Goal: Navigation & Orientation: Find specific page/section

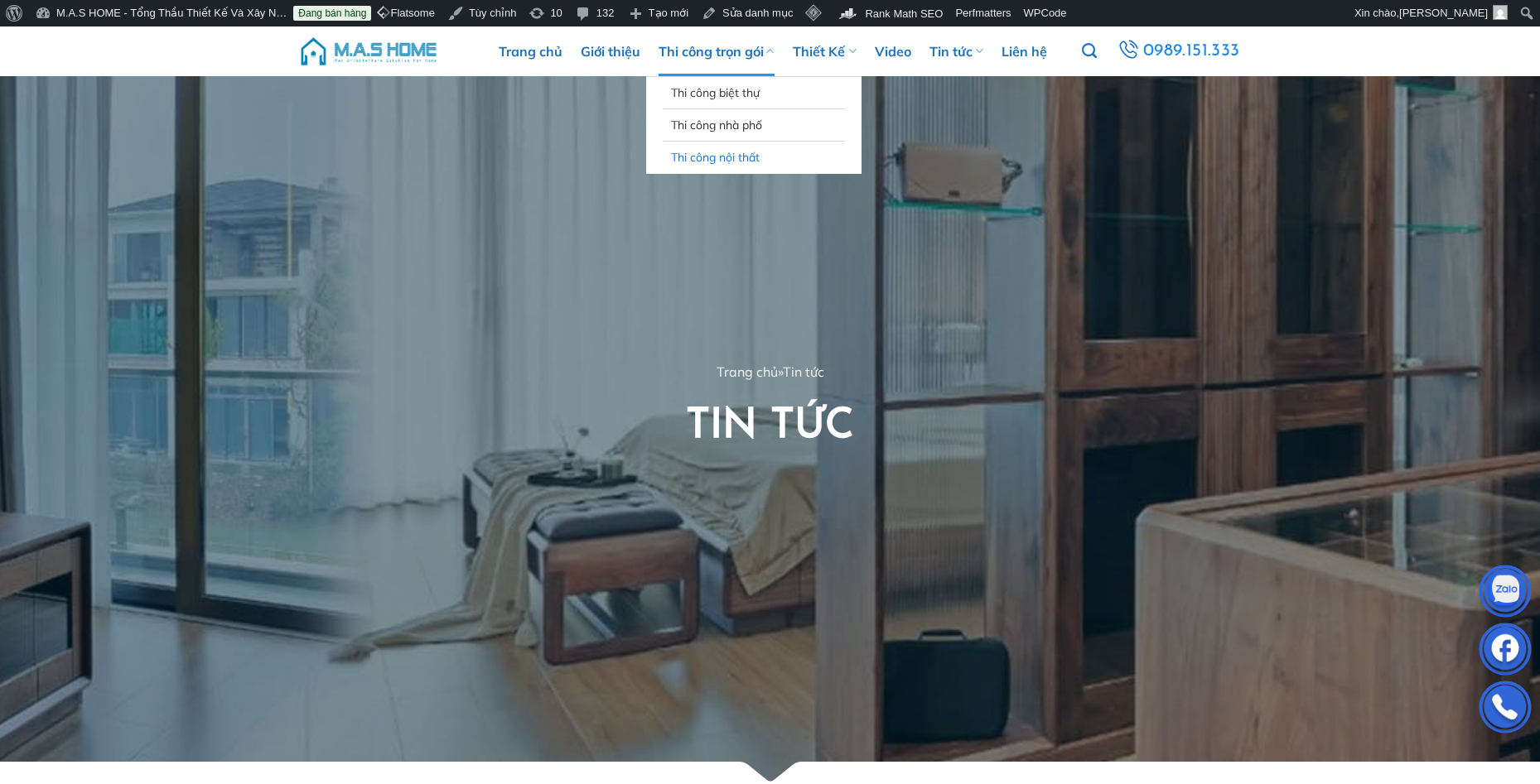
click at [705, 153] on link "Thi công nội thất" at bounding box center [754, 157] width 165 height 32
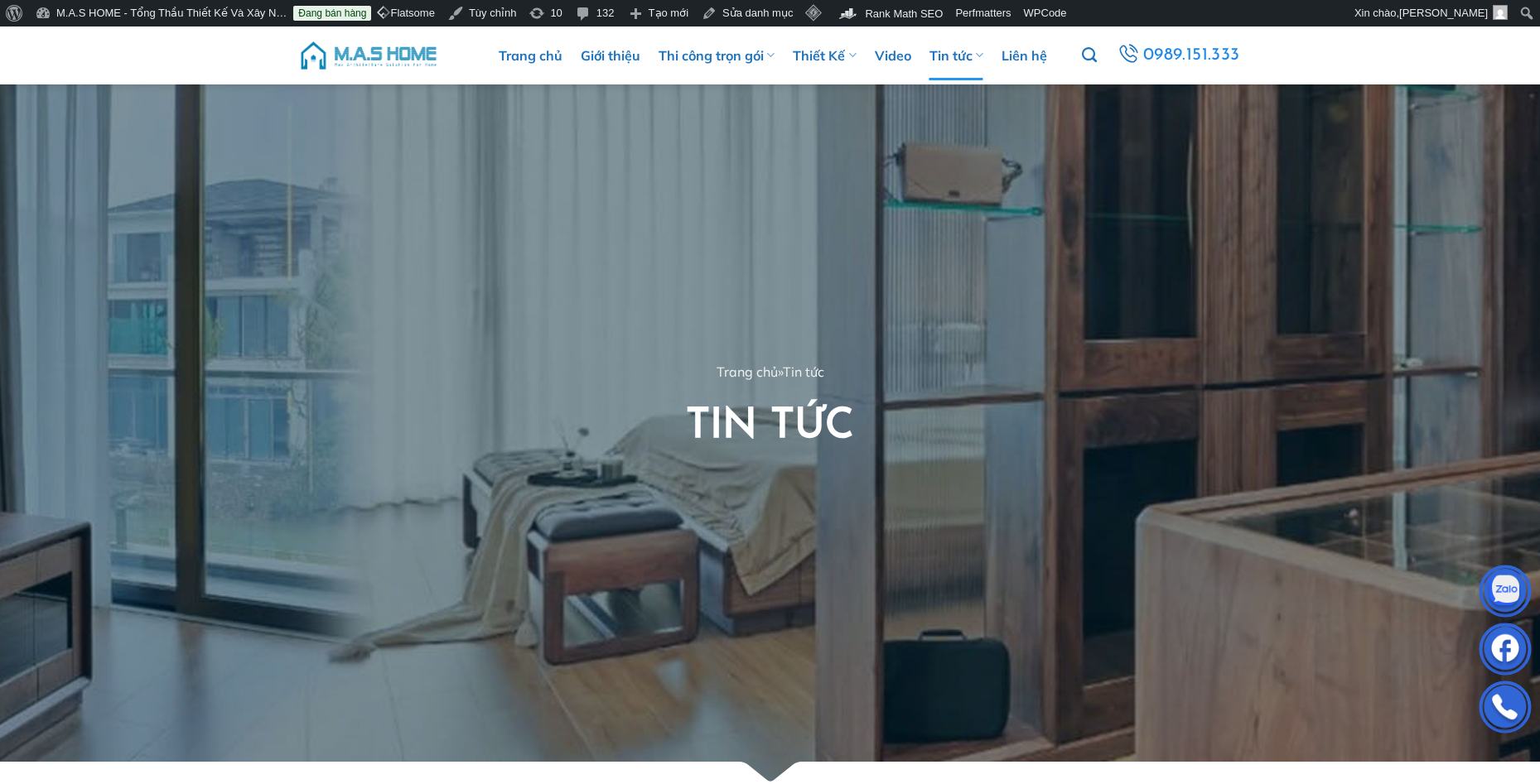
scroll to position [497, 0]
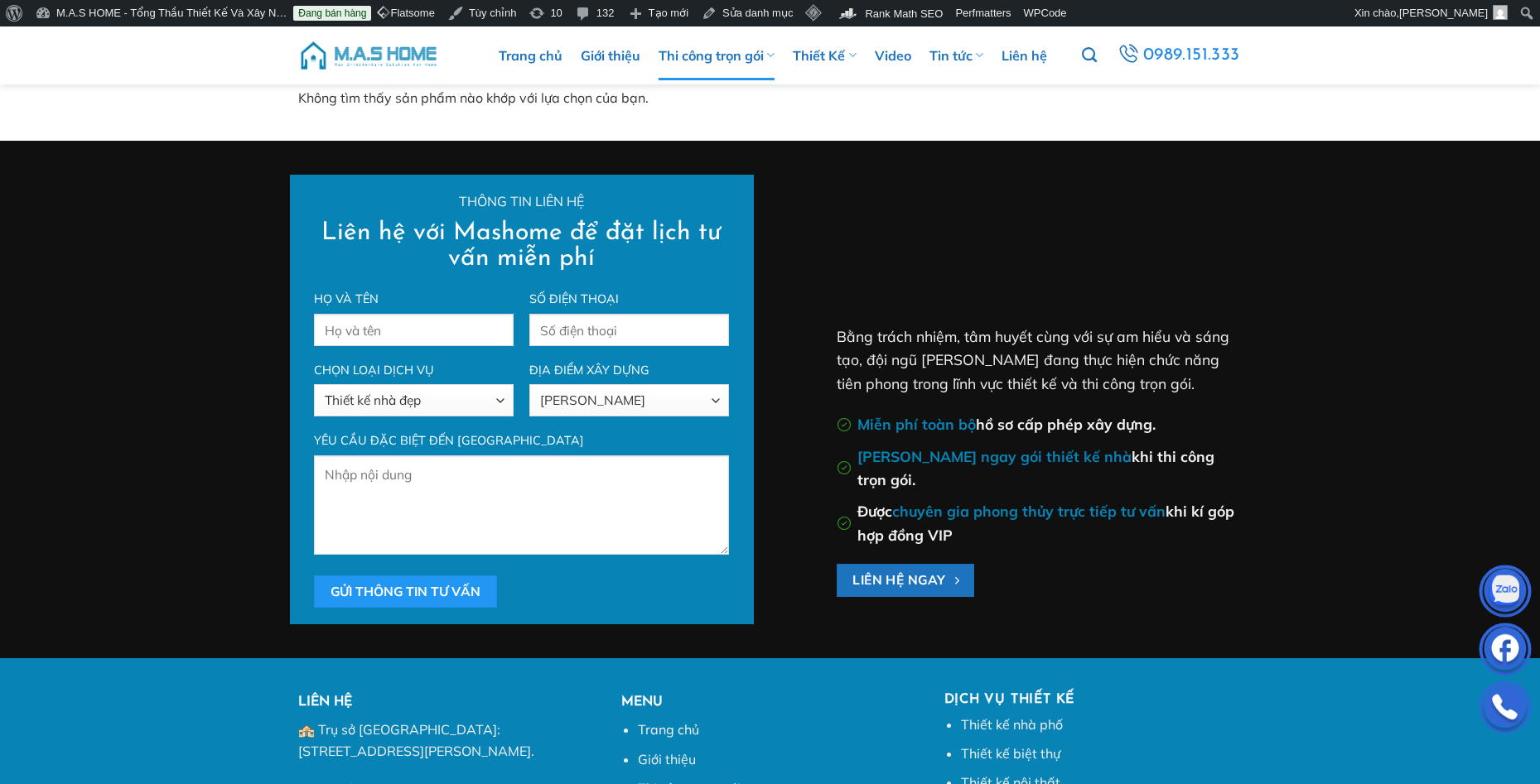
scroll to position [165, 0]
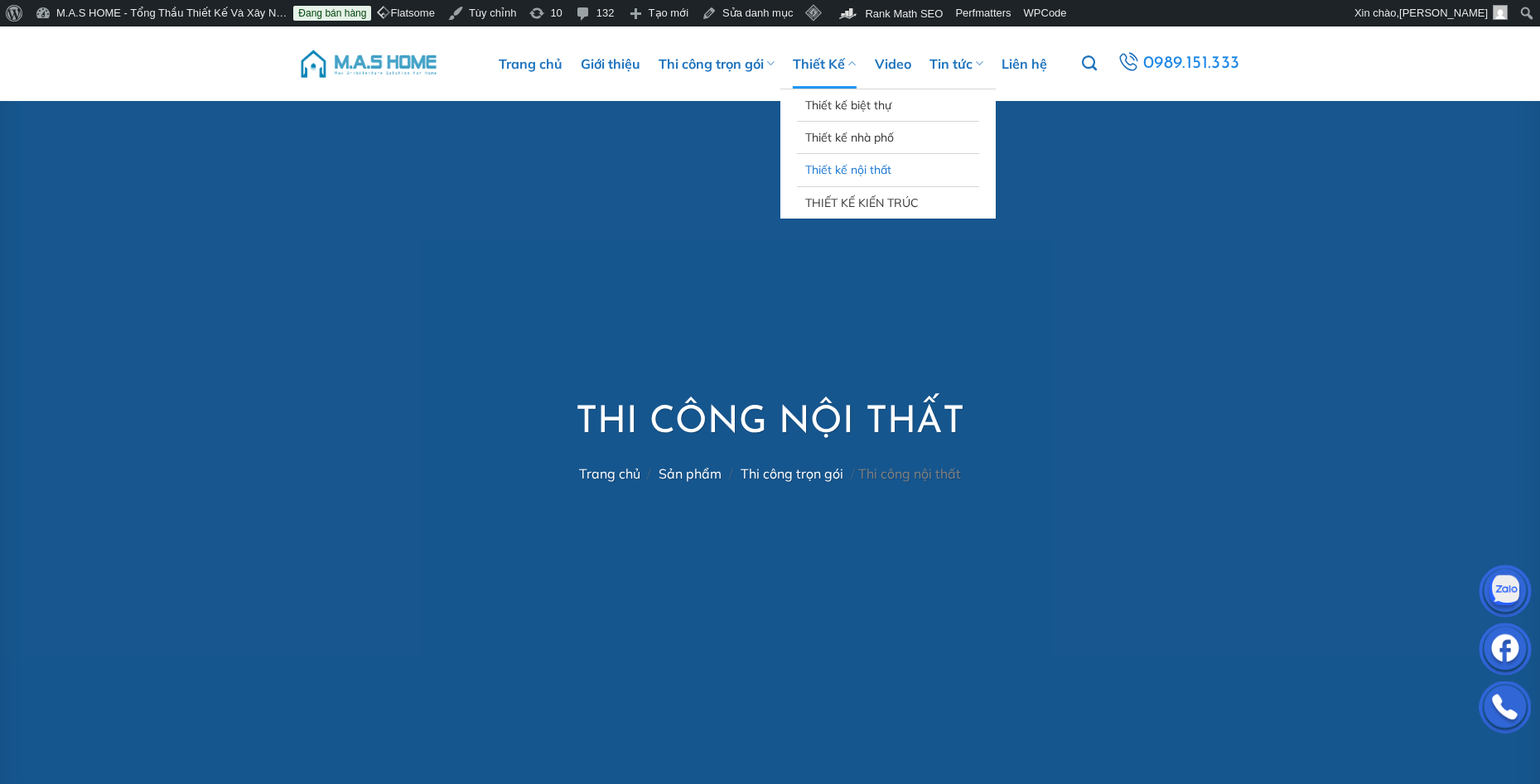
click at [879, 174] on link "Thiết kế nội thất" at bounding box center [887, 170] width 165 height 32
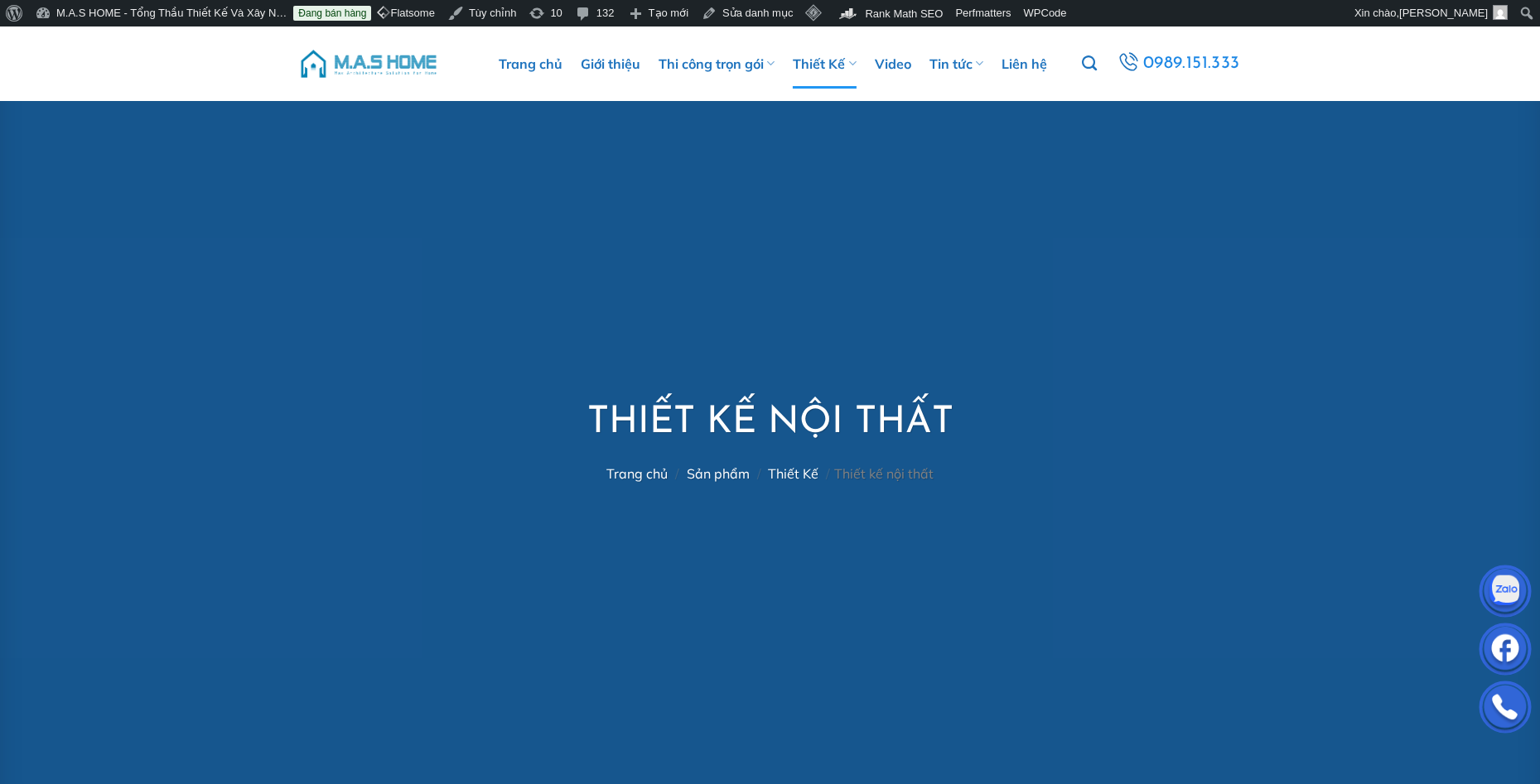
scroll to position [248, 0]
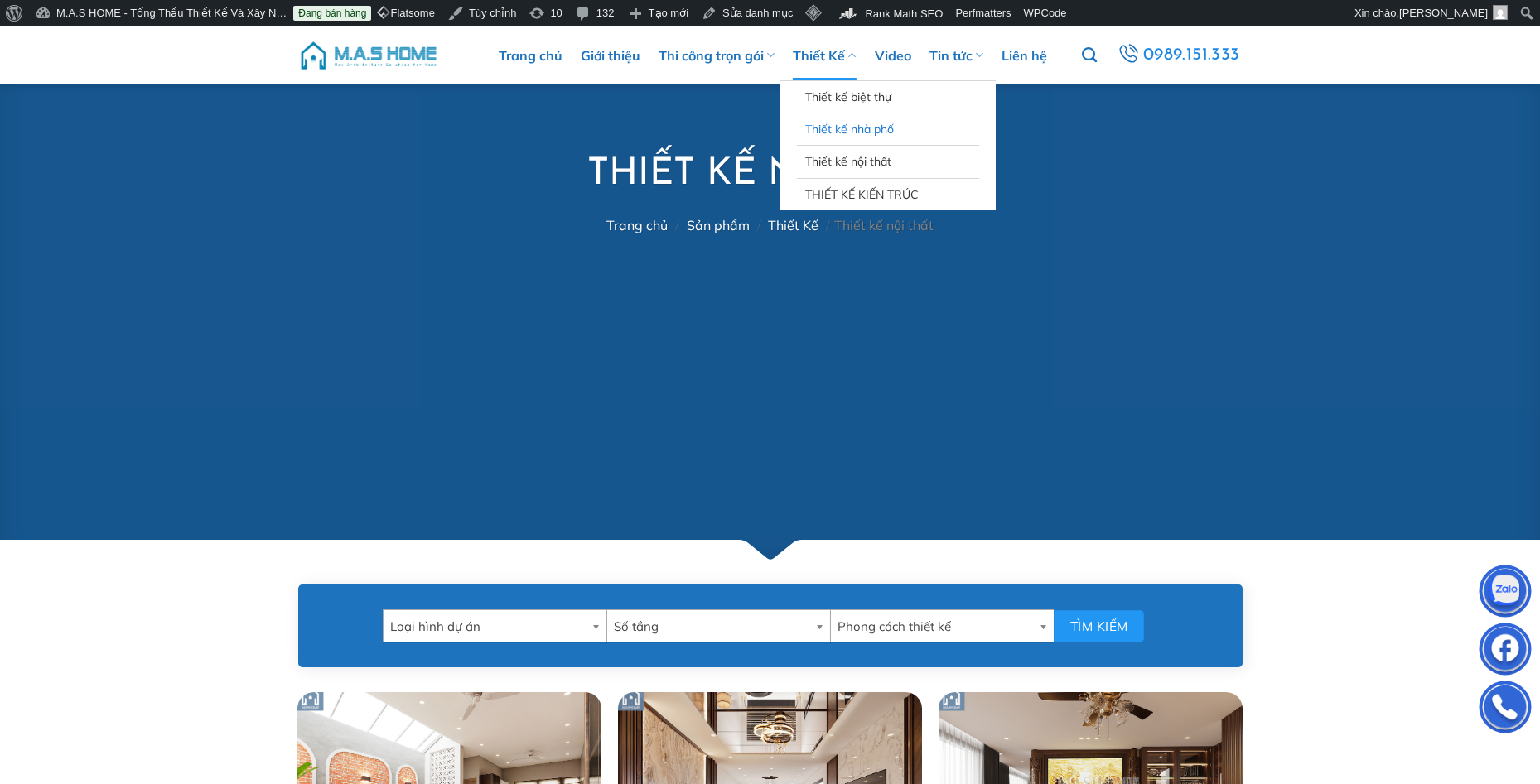
click at [856, 130] on link "Thiết kế nhà phố" at bounding box center [887, 130] width 165 height 32
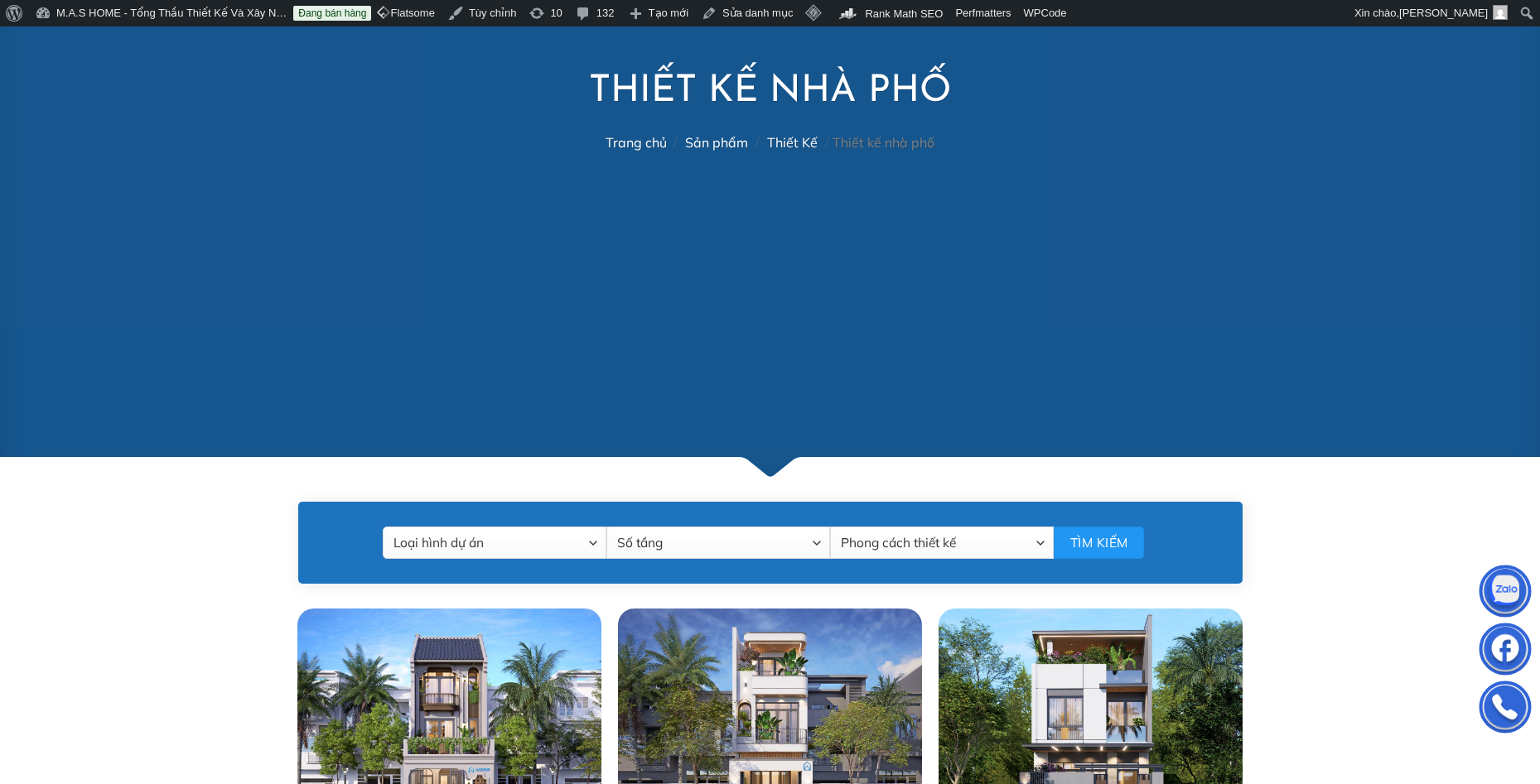
scroll to position [745, 0]
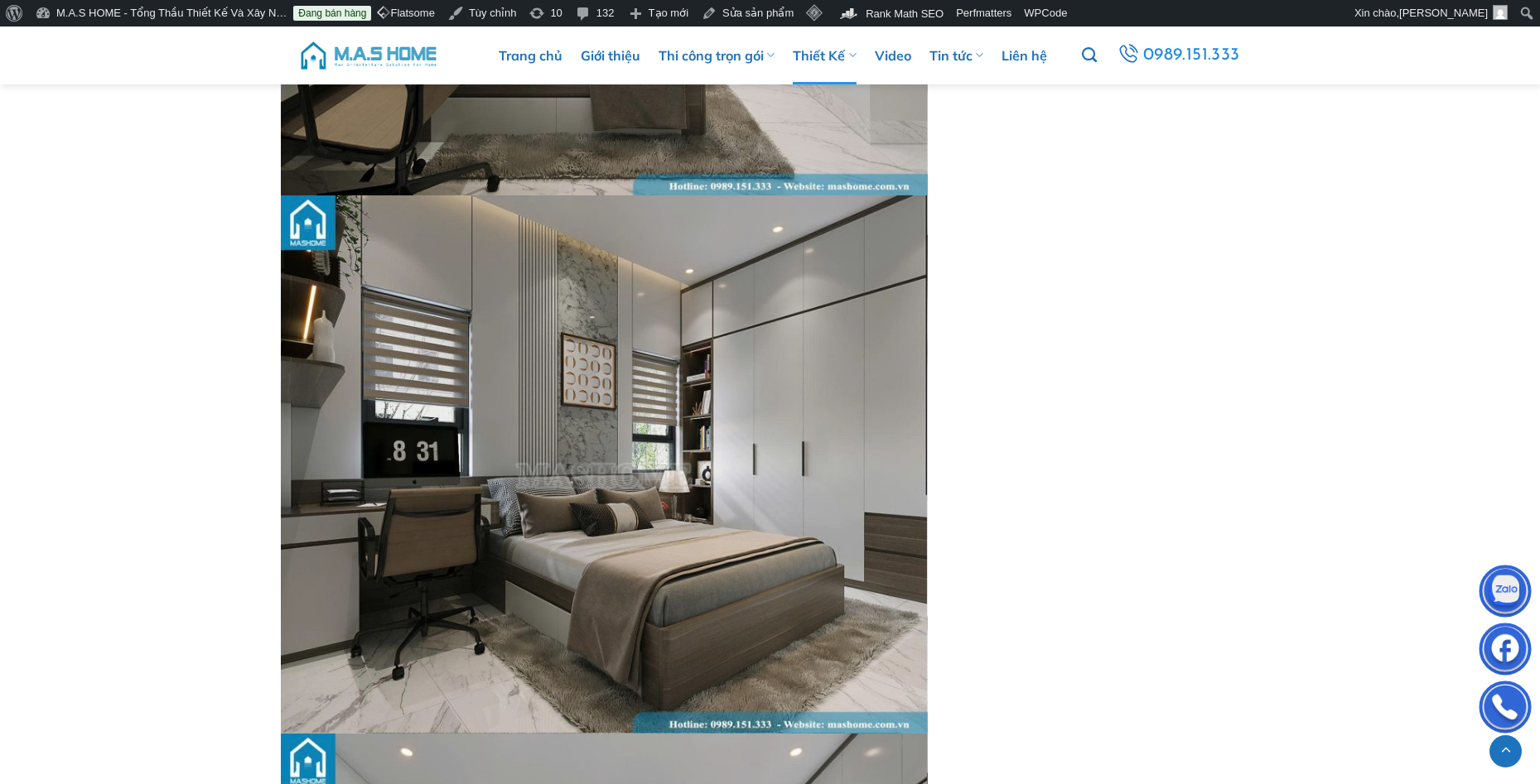
scroll to position [3809, 0]
